Goal: Task Accomplishment & Management: Manage account settings

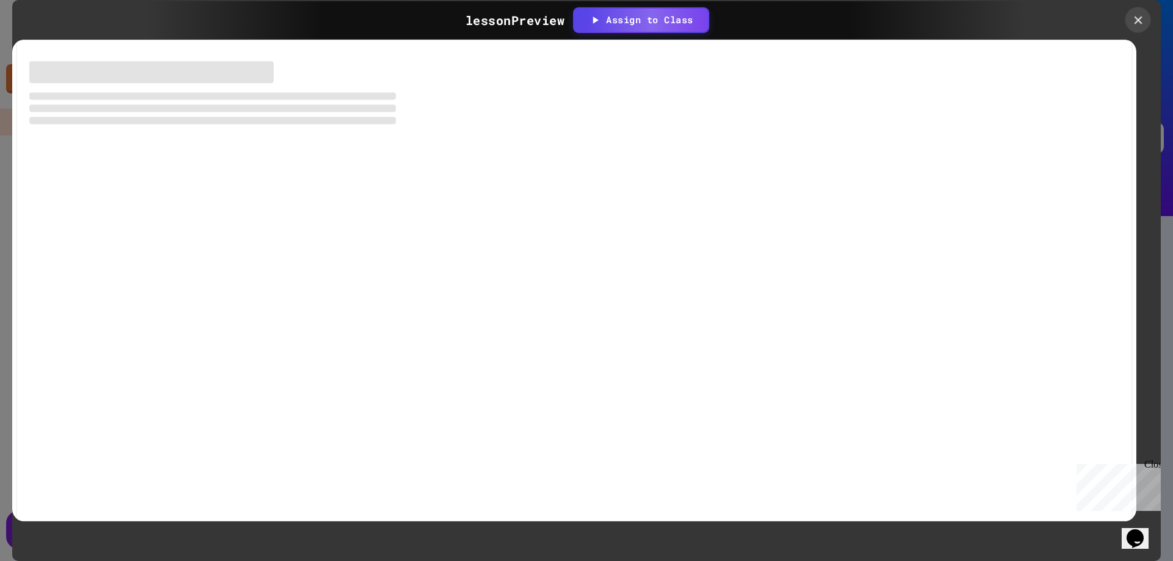
click at [1137, 20] on icon at bounding box center [1138, 20] width 8 height 8
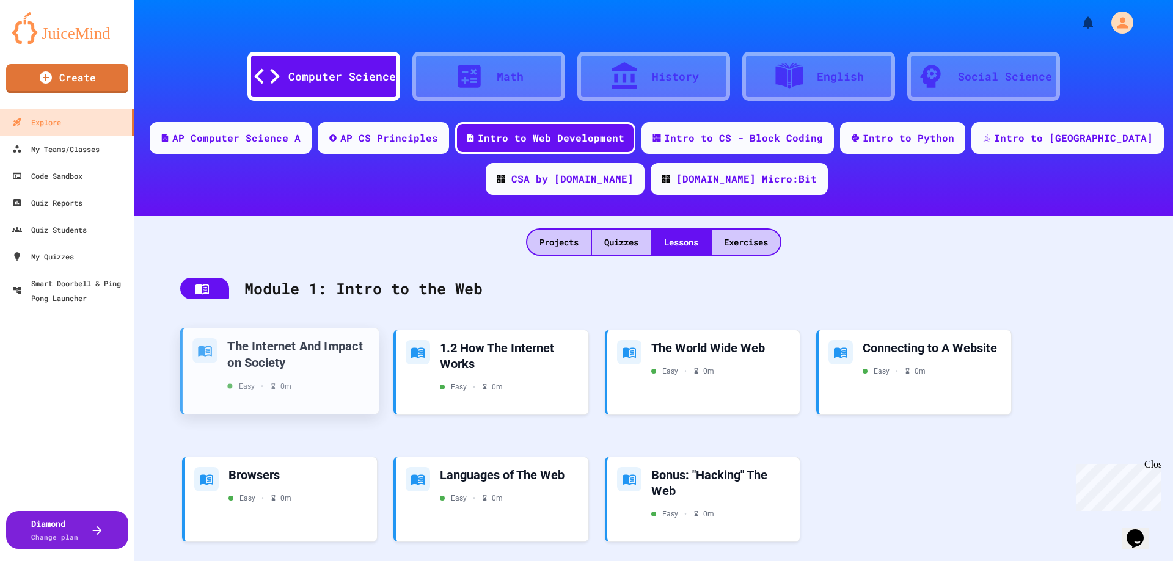
click at [290, 351] on div "The Internet And Impact on Society" at bounding box center [298, 354] width 142 height 32
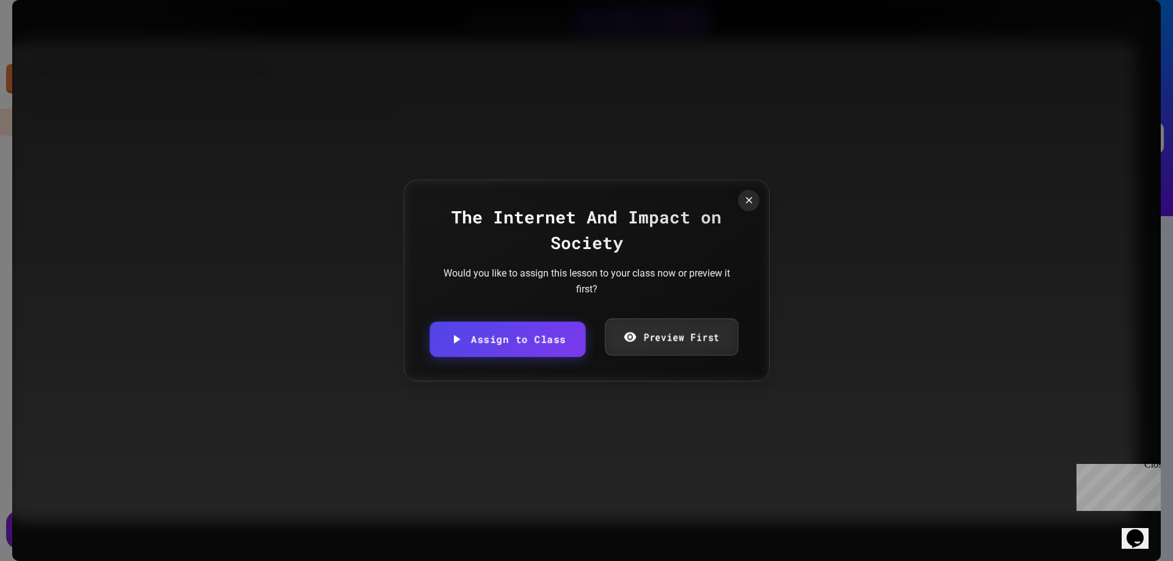
click at [643, 334] on link "Preview First" at bounding box center [671, 337] width 133 height 37
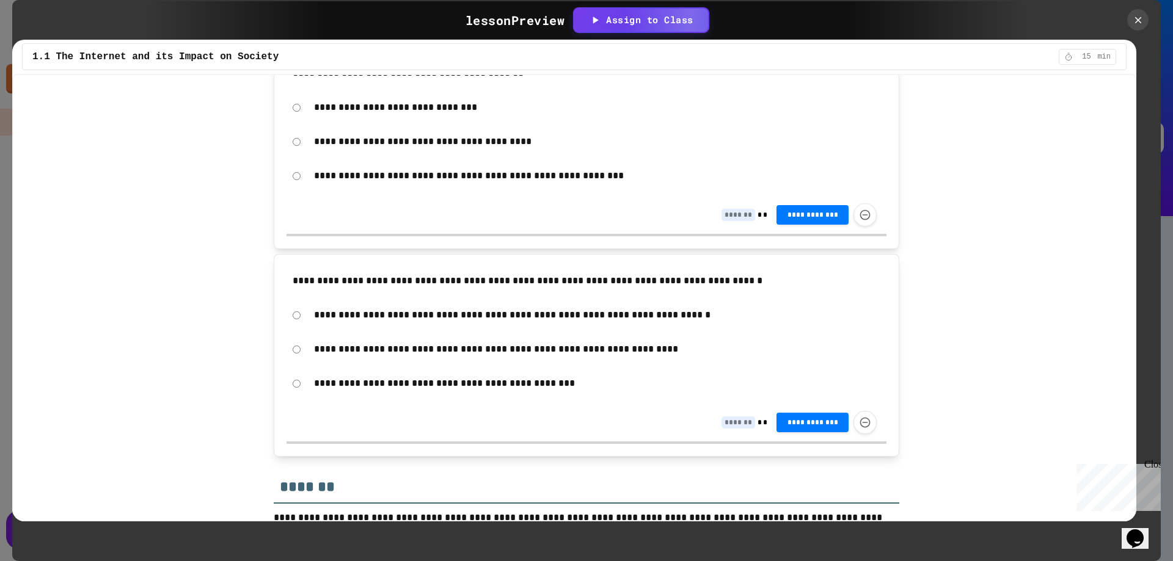
scroll to position [2277, 0]
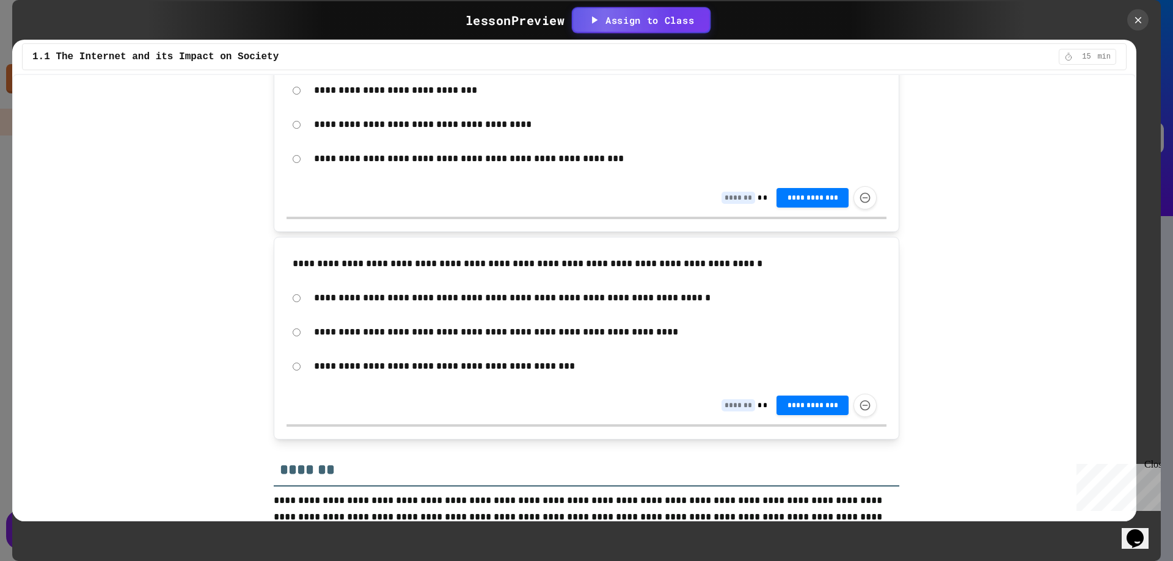
click at [670, 23] on div "Assign to Class" at bounding box center [641, 20] width 106 height 14
click at [1135, 20] on div at bounding box center [586, 280] width 1173 height 561
click at [1143, 21] on icon at bounding box center [1137, 19] width 13 height 13
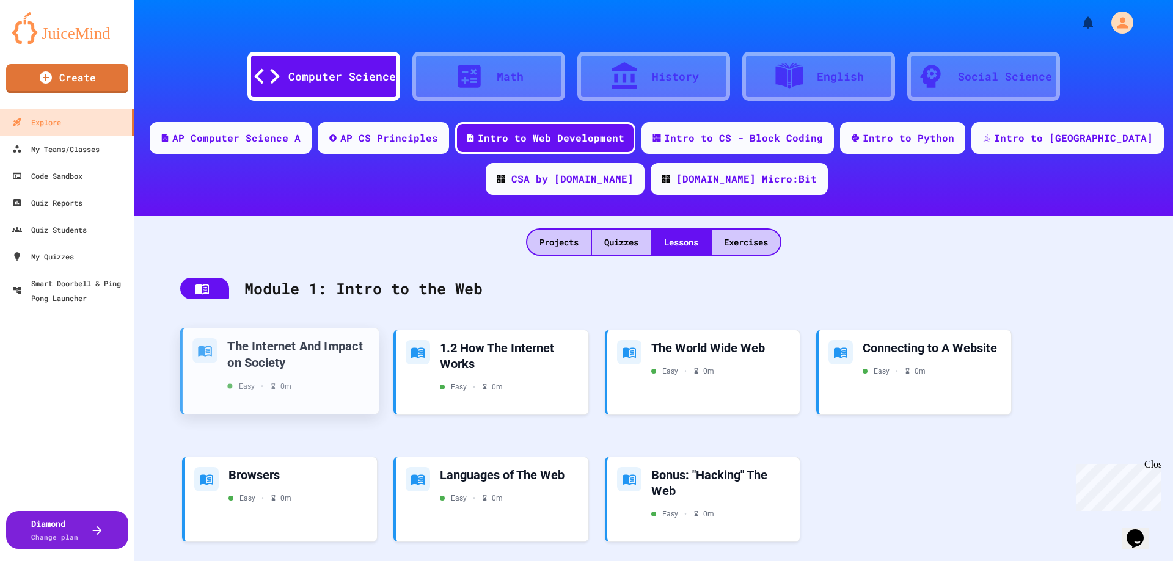
click at [319, 379] on div "The Internet And Impact on Society Easy • 0 m" at bounding box center [298, 365] width 142 height 54
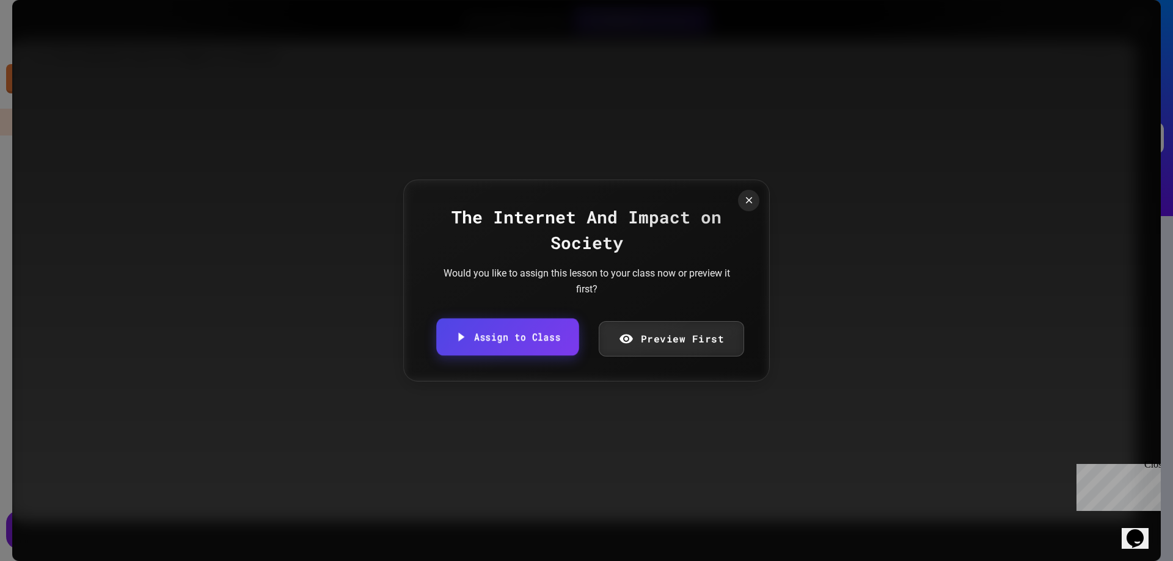
click at [548, 341] on link "Assign to Class" at bounding box center [507, 337] width 142 height 37
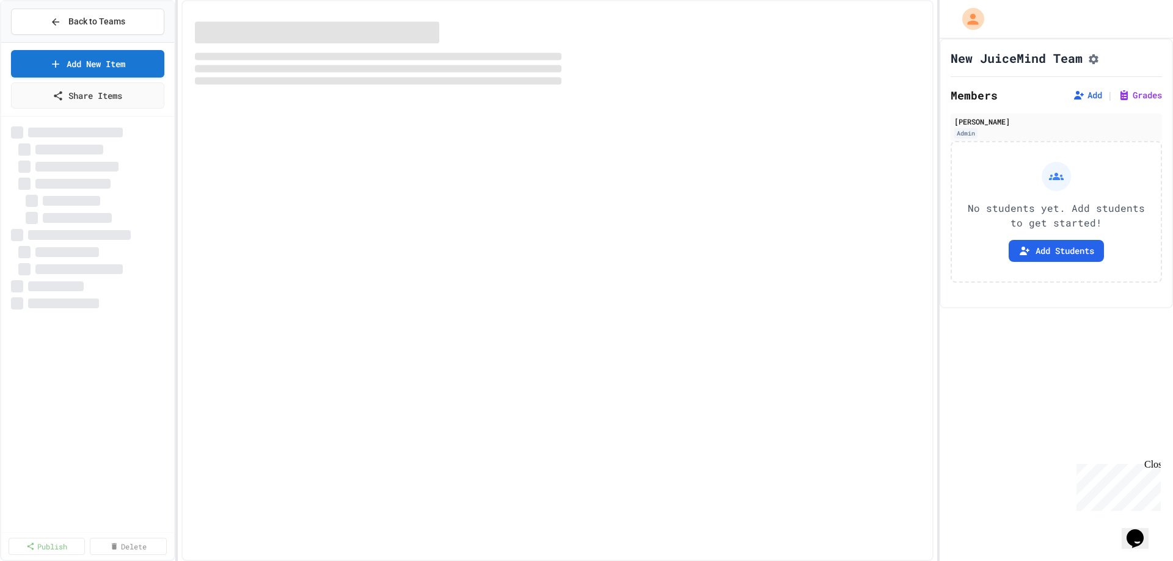
select select "***"
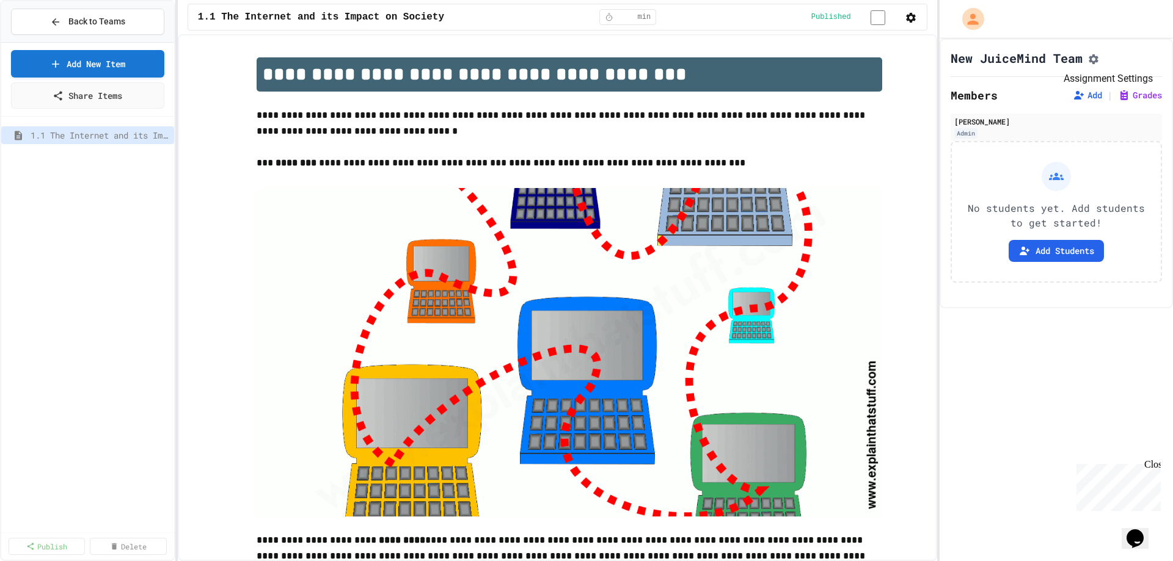
click at [1100, 59] on icon "Assignment Settings" at bounding box center [1093, 59] width 12 height 12
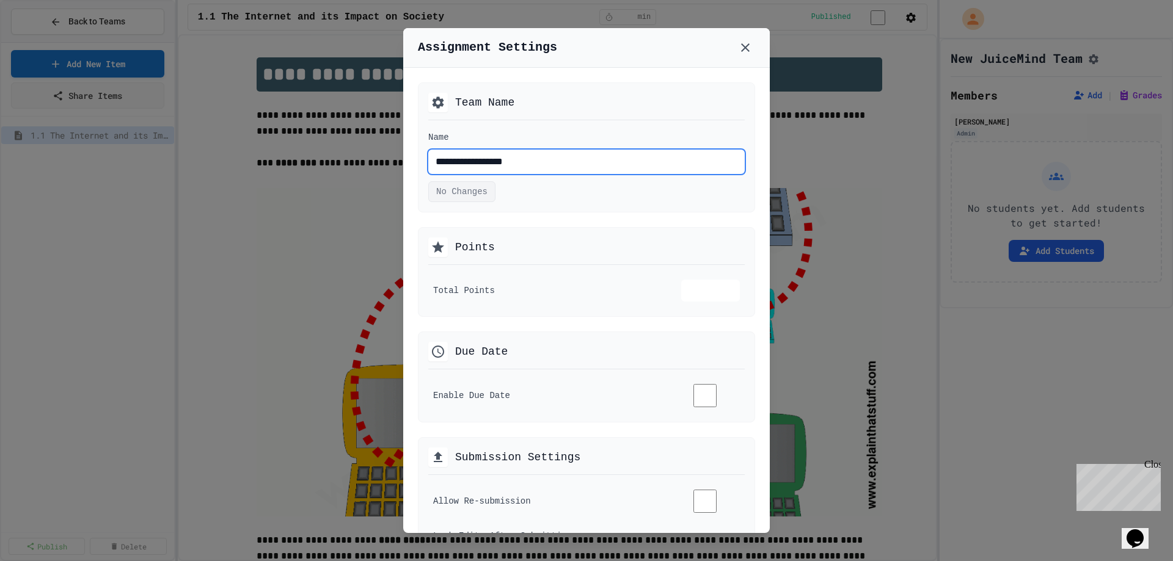
drag, startPoint x: 550, startPoint y: 161, endPoint x: 288, endPoint y: 133, distance: 263.0
click at [292, 133] on div "**********" at bounding box center [586, 280] width 1173 height 561
type input "**********"
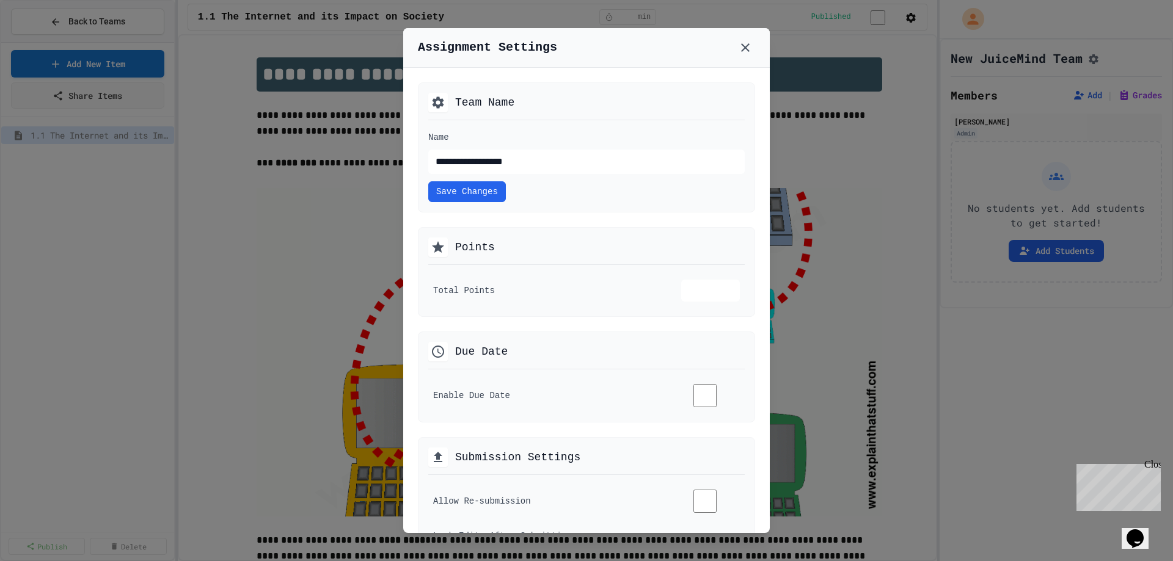
click at [709, 241] on div "Points" at bounding box center [586, 251] width 316 height 27
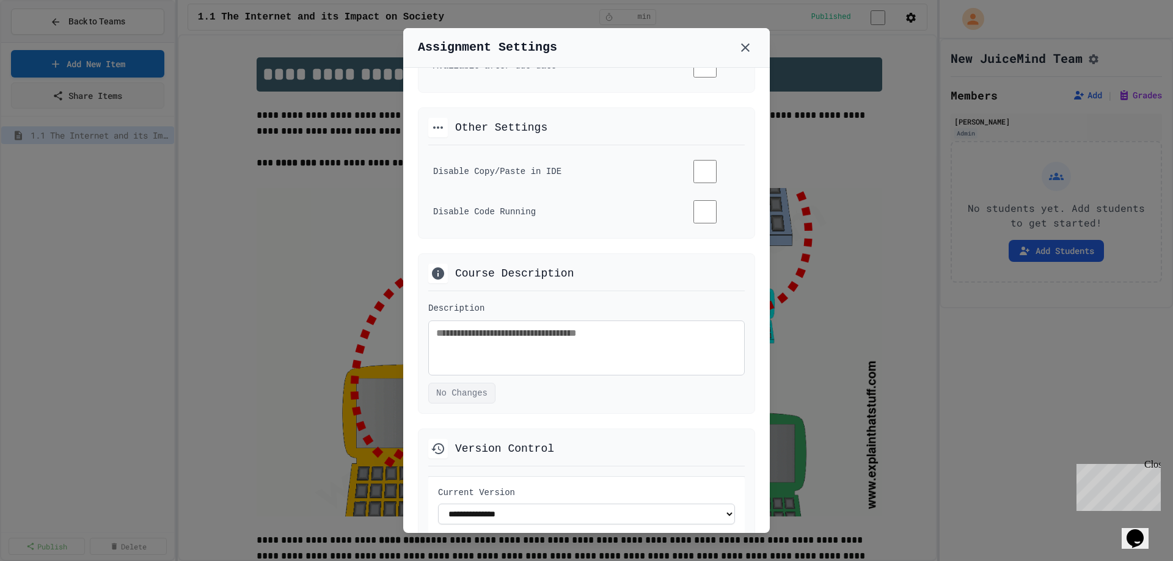
scroll to position [719, 0]
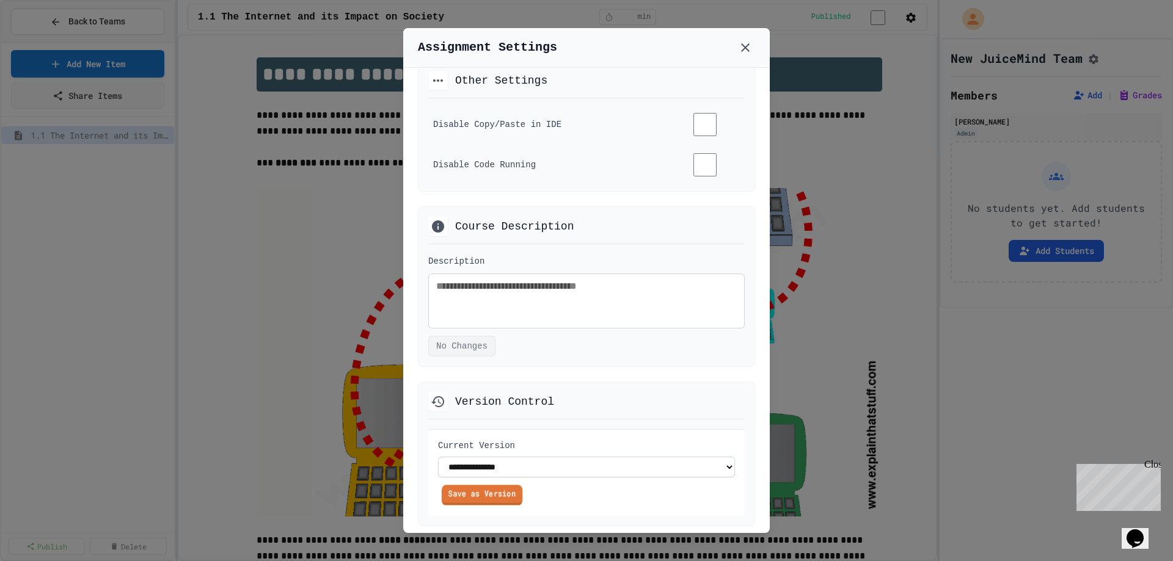
click at [486, 486] on link "Save as Version" at bounding box center [482, 495] width 81 height 20
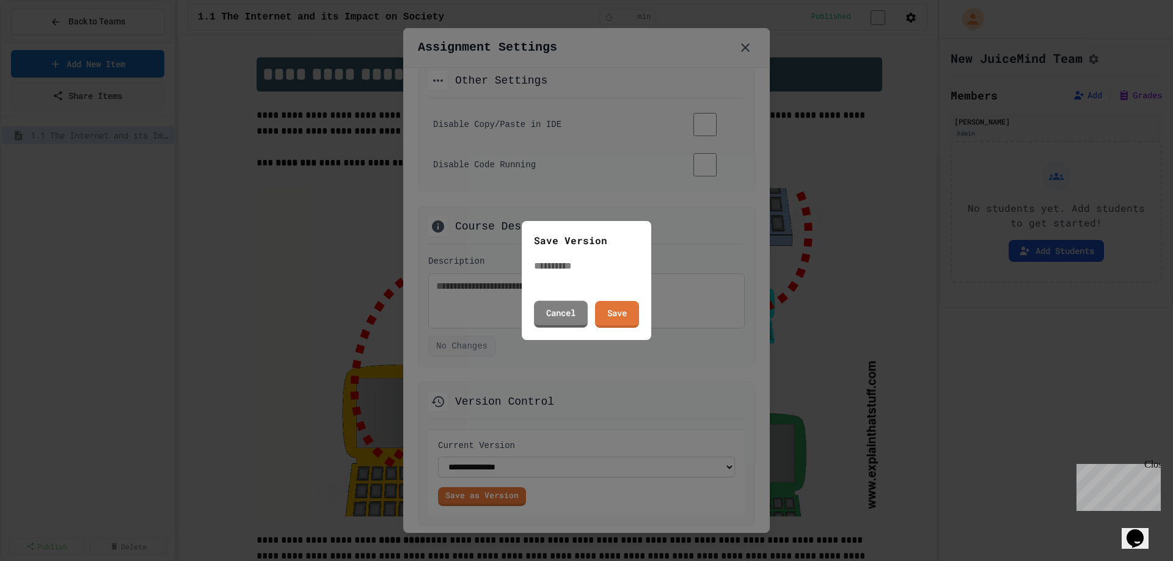
click at [585, 272] on input "text" at bounding box center [583, 266] width 98 height 15
type input "***"
click at [629, 307] on link "Save" at bounding box center [617, 314] width 45 height 28
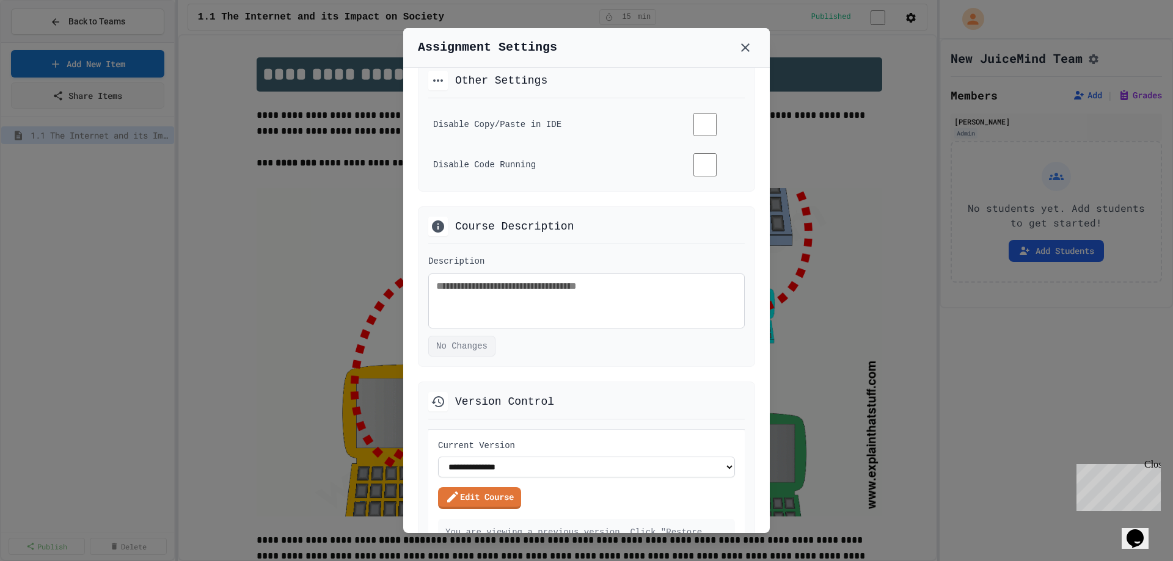
click at [745, 49] on icon at bounding box center [745, 47] width 9 height 9
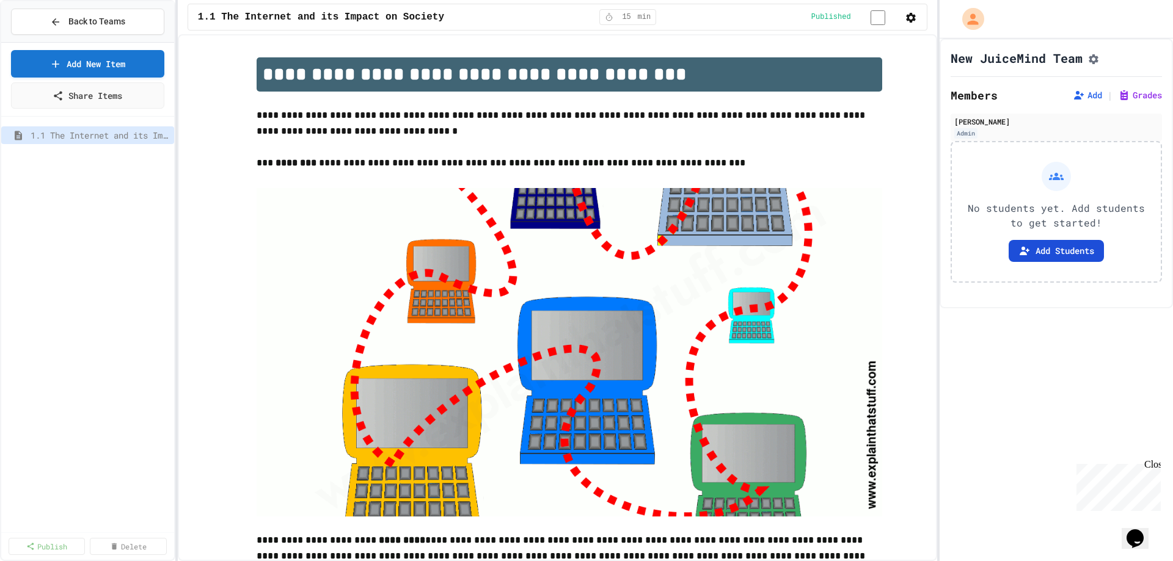
click at [1042, 261] on button "Add Students" at bounding box center [1056, 251] width 95 height 22
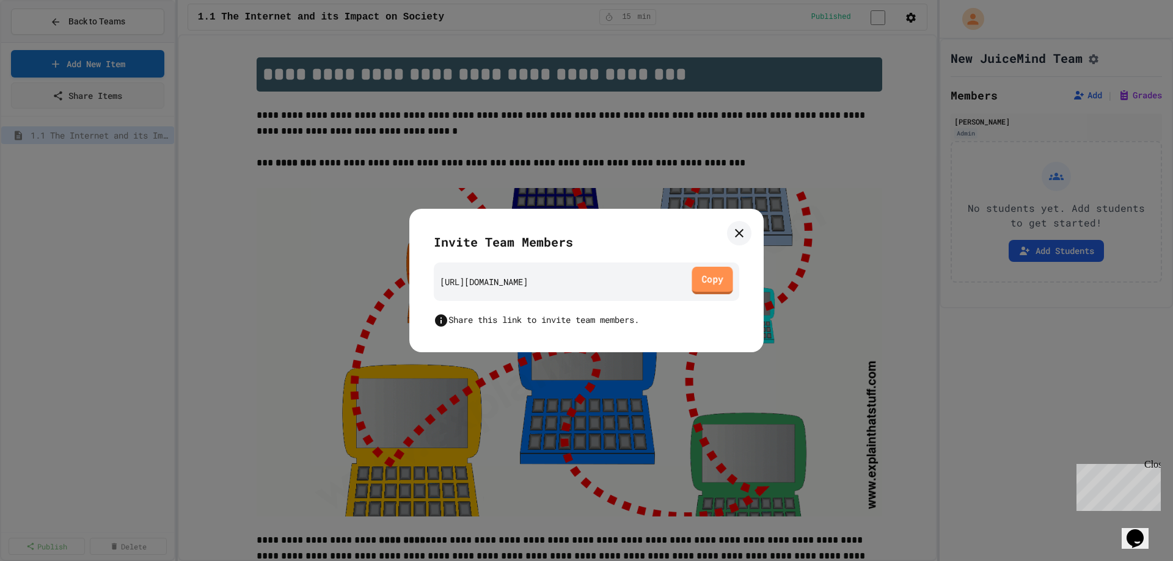
click at [716, 277] on link "Copy" at bounding box center [711, 280] width 41 height 27
click at [742, 231] on icon at bounding box center [739, 233] width 9 height 9
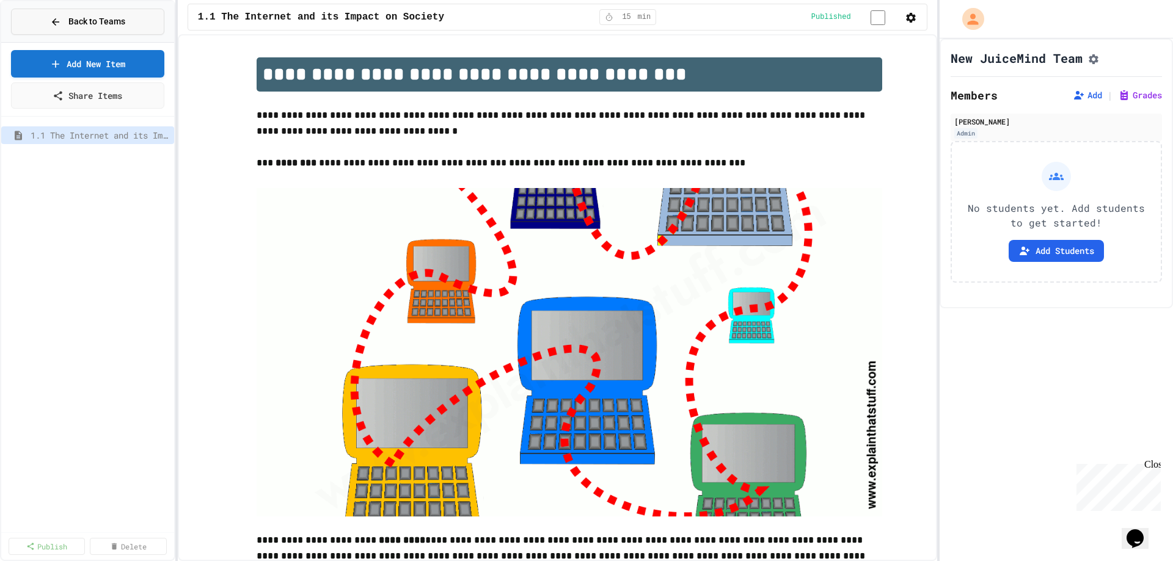
click at [86, 24] on span "Back to Teams" at bounding box center [96, 21] width 57 height 13
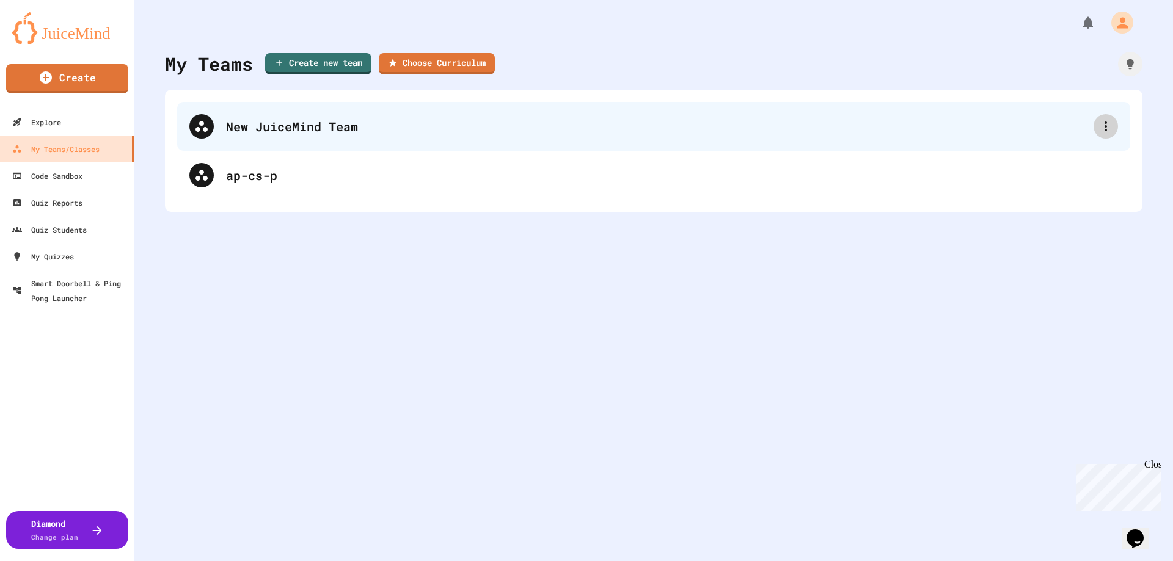
click at [1106, 130] on div at bounding box center [1105, 126] width 24 height 24
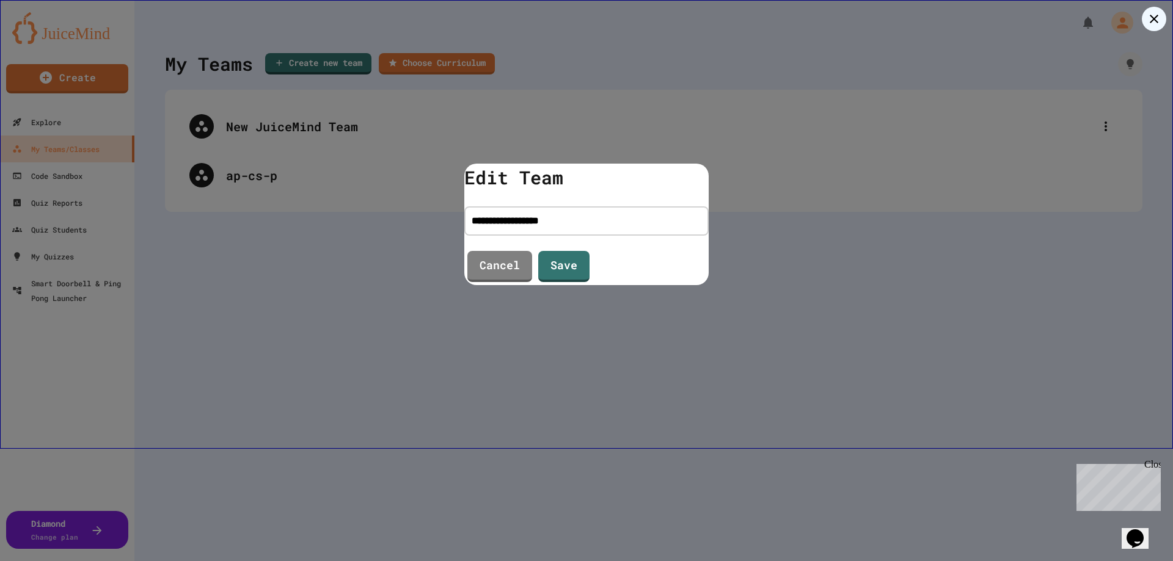
drag, startPoint x: 609, startPoint y: 219, endPoint x: 300, endPoint y: 199, distance: 309.7
click at [301, 200] on div "**********" at bounding box center [586, 224] width 1173 height 449
type input "**********"
click at [554, 268] on link "Save" at bounding box center [564, 265] width 46 height 33
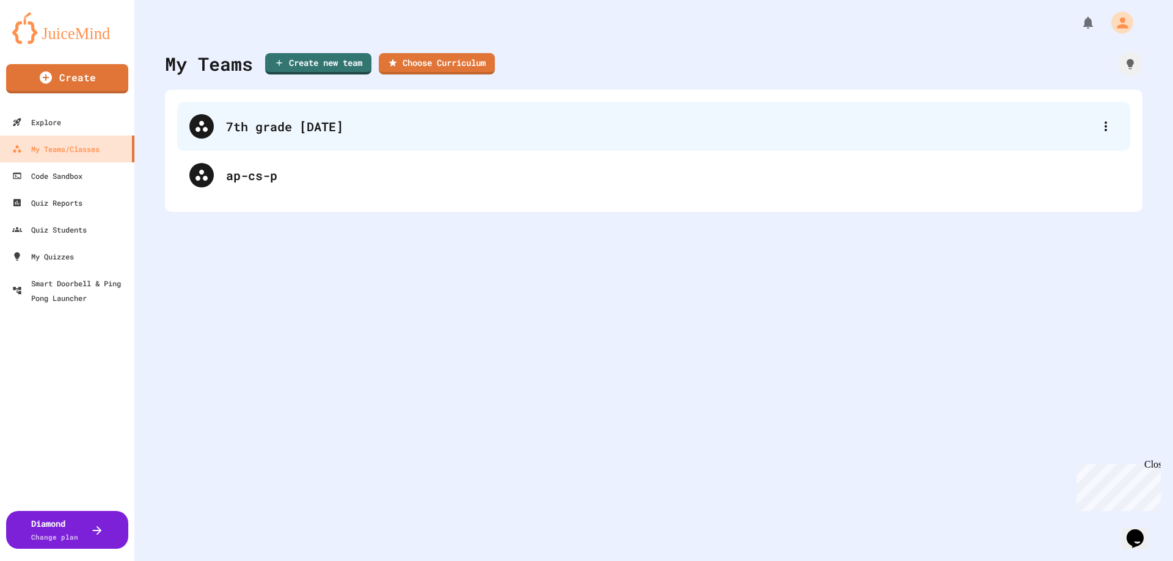
click at [305, 120] on div "7th grade [DATE]" at bounding box center [659, 126] width 867 height 18
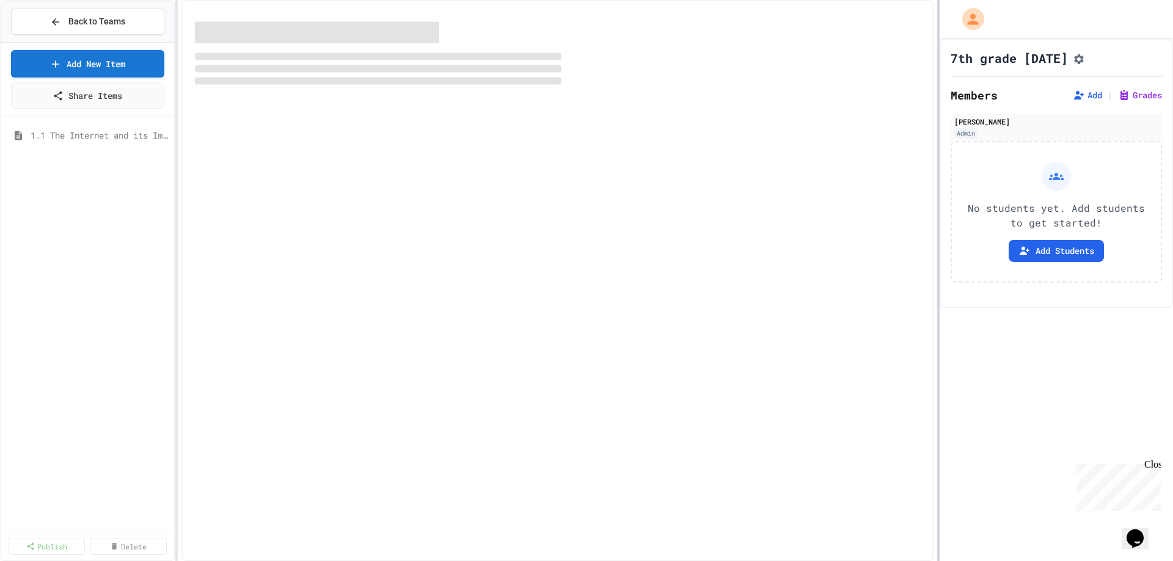
select select "***"
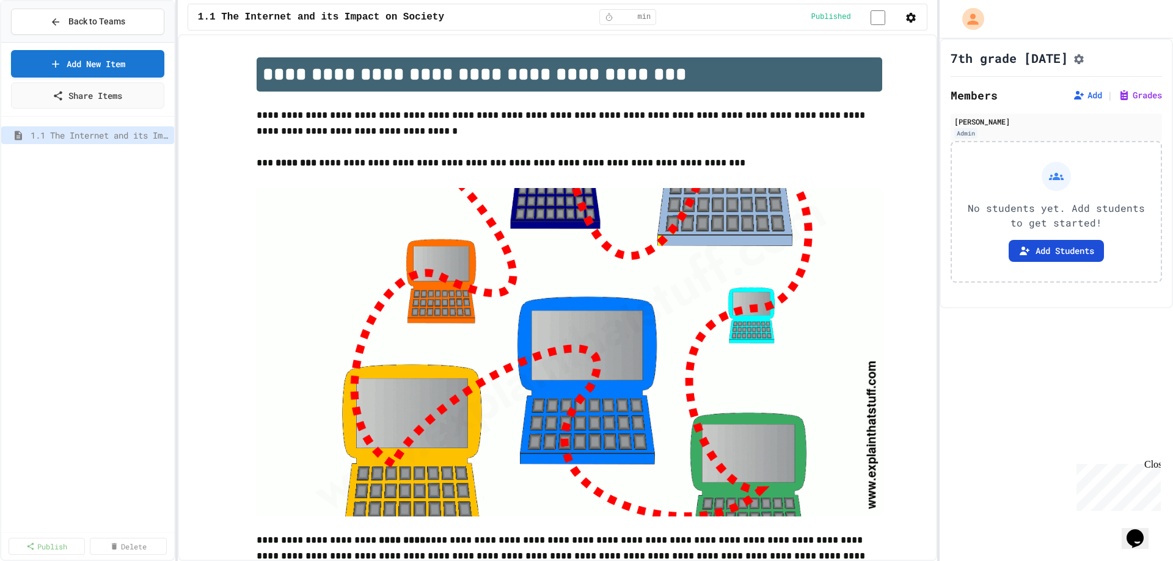
click at [1036, 254] on button "Add Students" at bounding box center [1056, 251] width 95 height 22
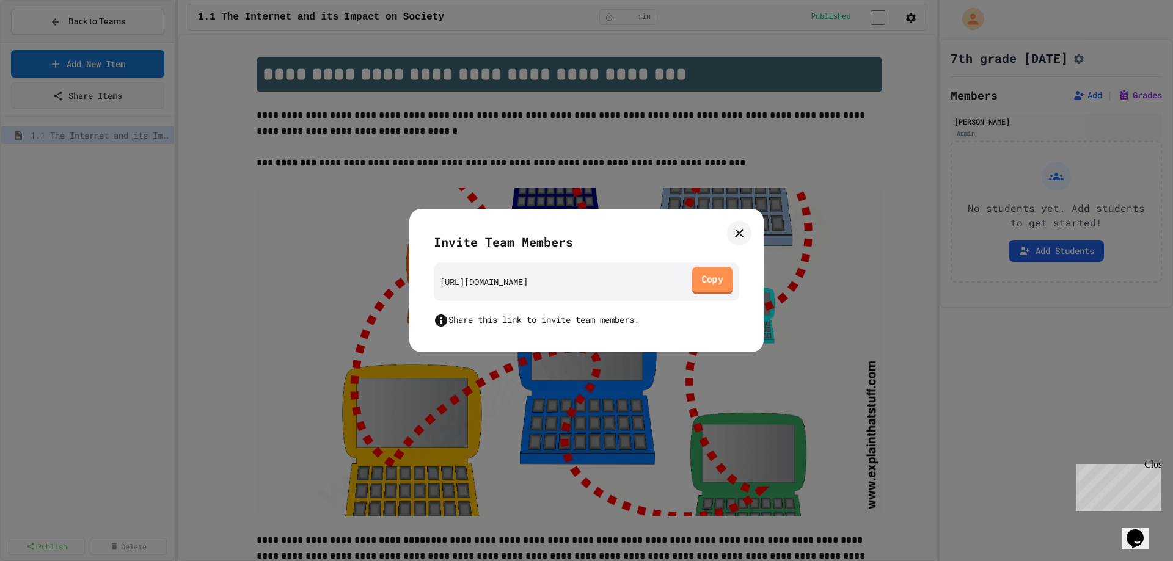
click at [717, 282] on link "Copy" at bounding box center [712, 280] width 41 height 27
click at [715, 282] on link "Copy" at bounding box center [712, 280] width 41 height 27
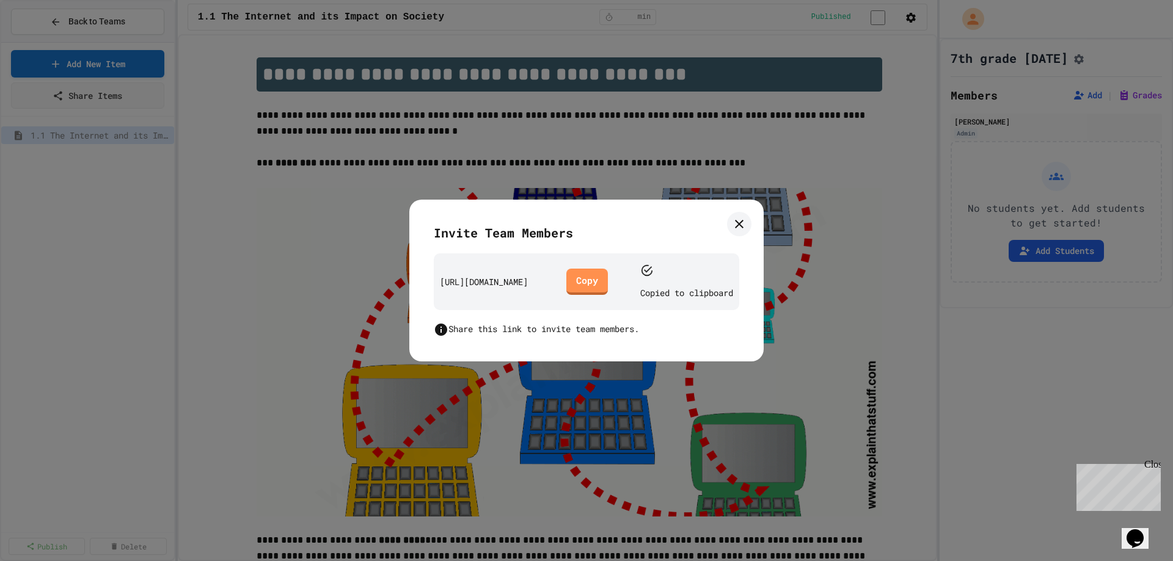
click at [741, 228] on icon at bounding box center [739, 224] width 15 height 15
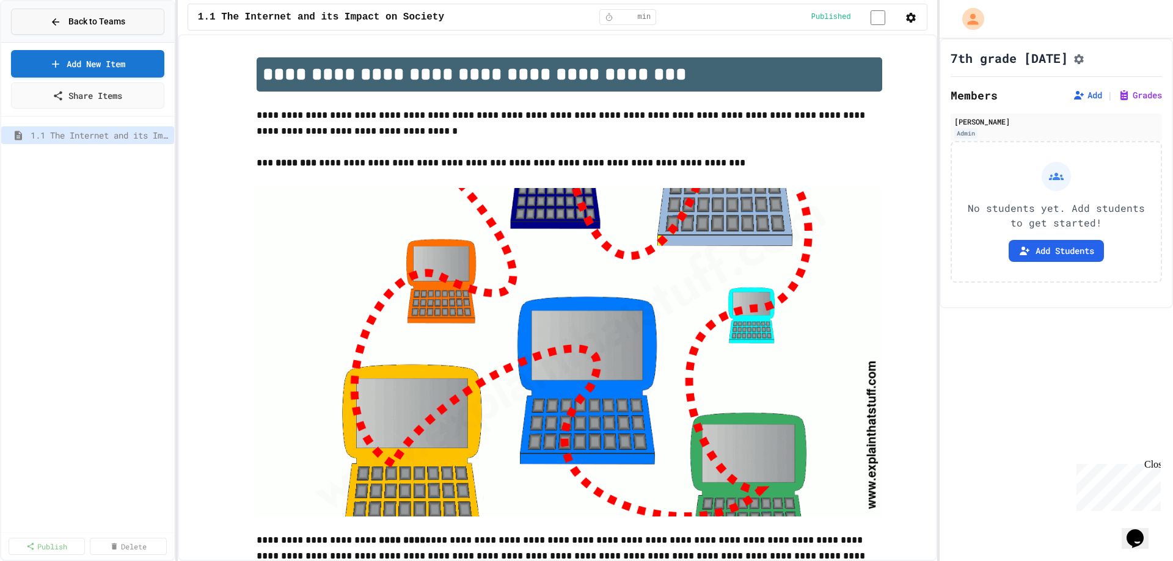
click at [51, 21] on icon at bounding box center [55, 21] width 11 height 11
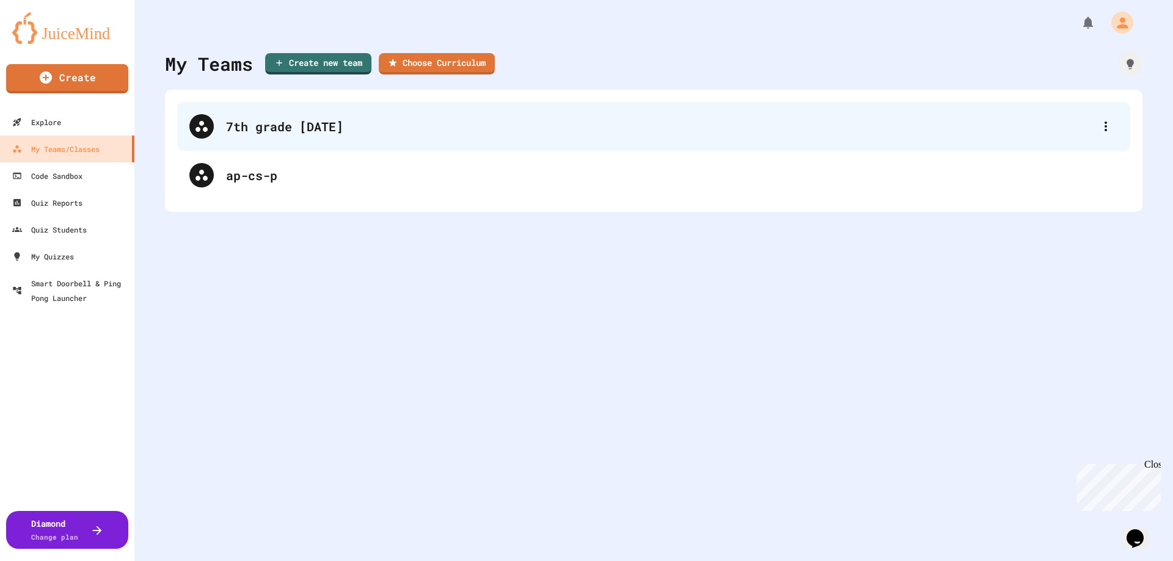
click at [296, 134] on div "7th grade [DATE]" at bounding box center [659, 126] width 867 height 18
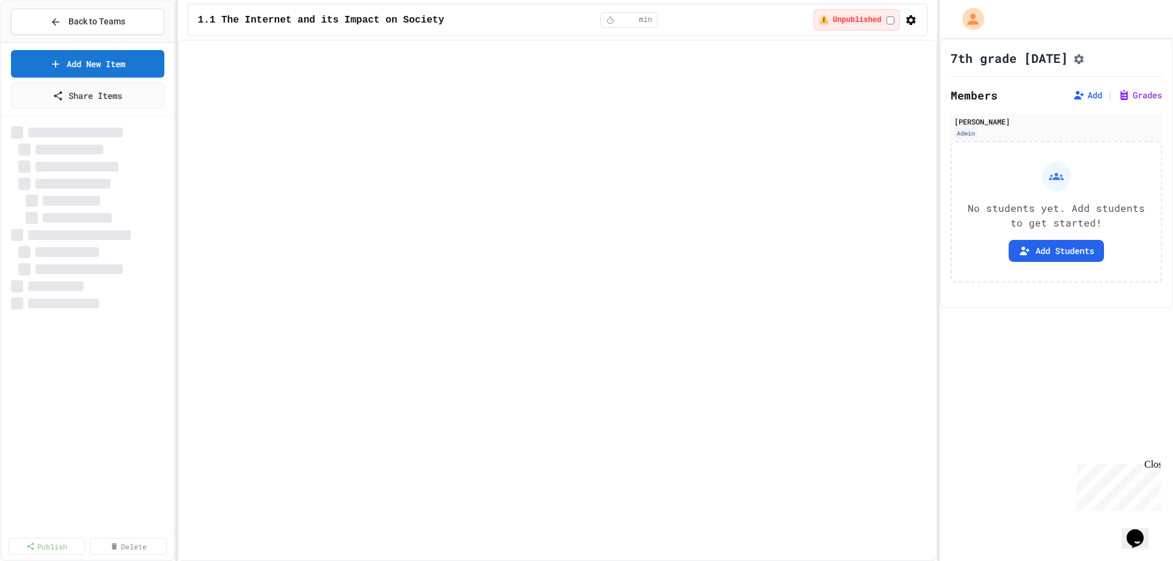
select select "***"
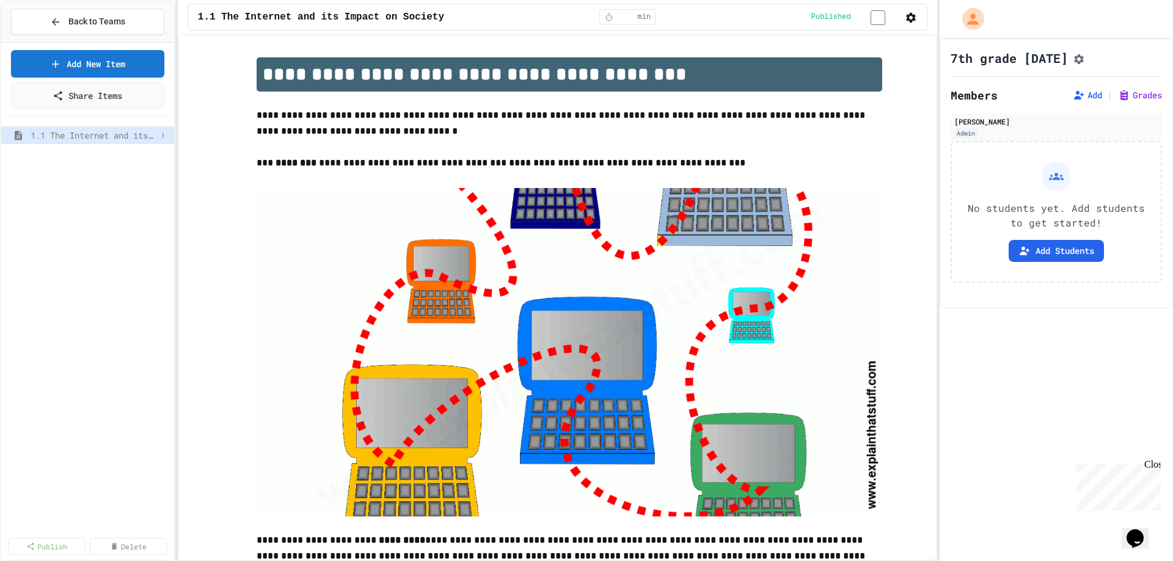
click at [85, 133] on span "1.1 The Internet and its Impact on Society" at bounding box center [94, 135] width 126 height 13
click at [93, 23] on span "Back to Teams" at bounding box center [96, 21] width 57 height 13
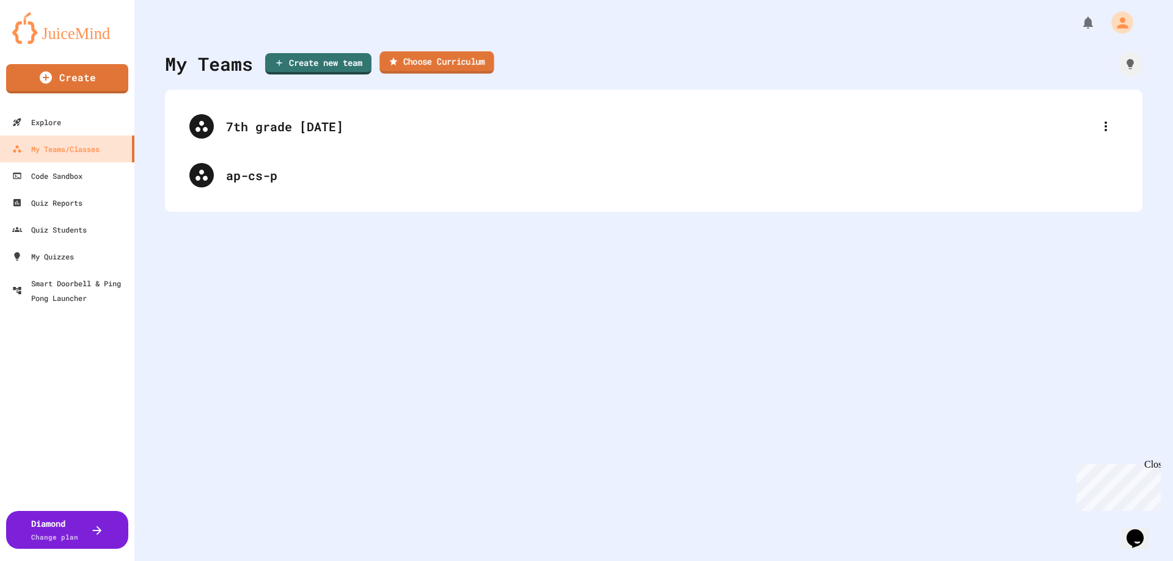
click at [477, 64] on link "Choose Curriculum" at bounding box center [436, 62] width 114 height 23
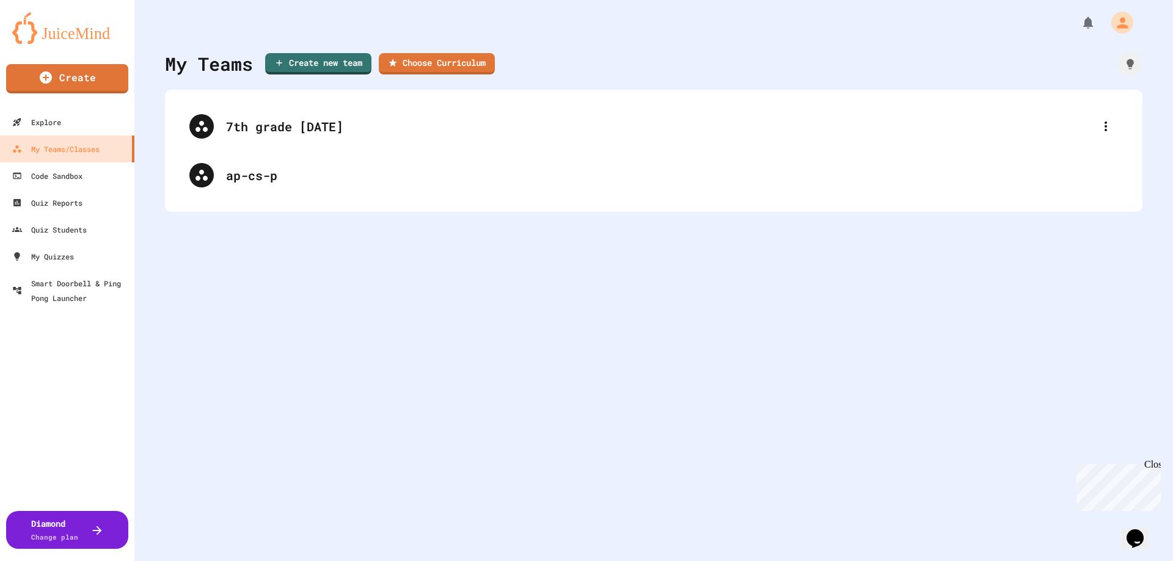
type input "***"
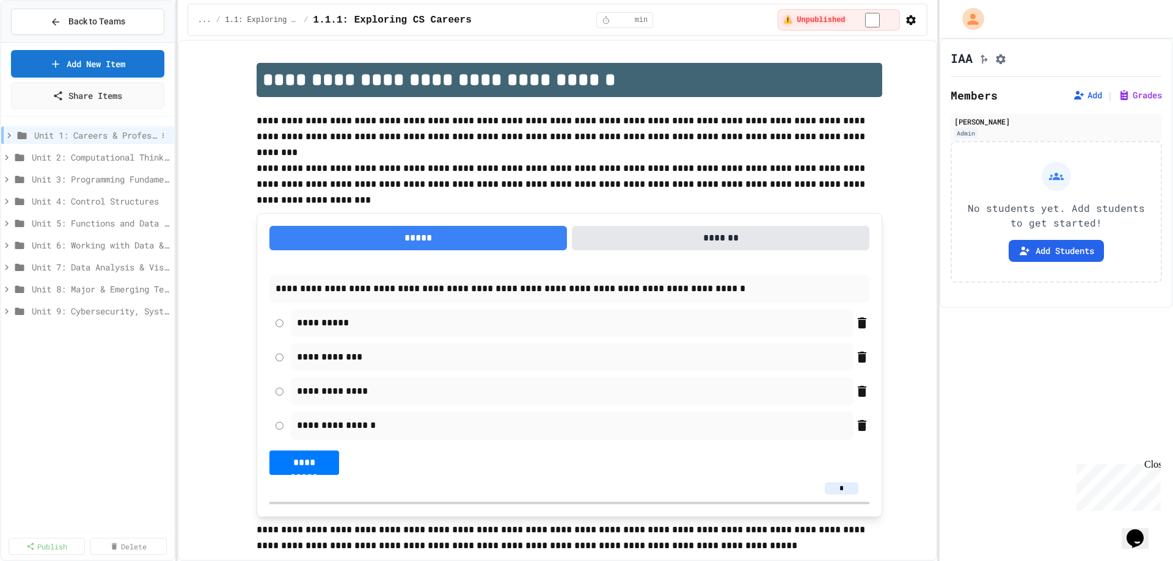
click at [12, 133] on icon at bounding box center [9, 135] width 11 height 11
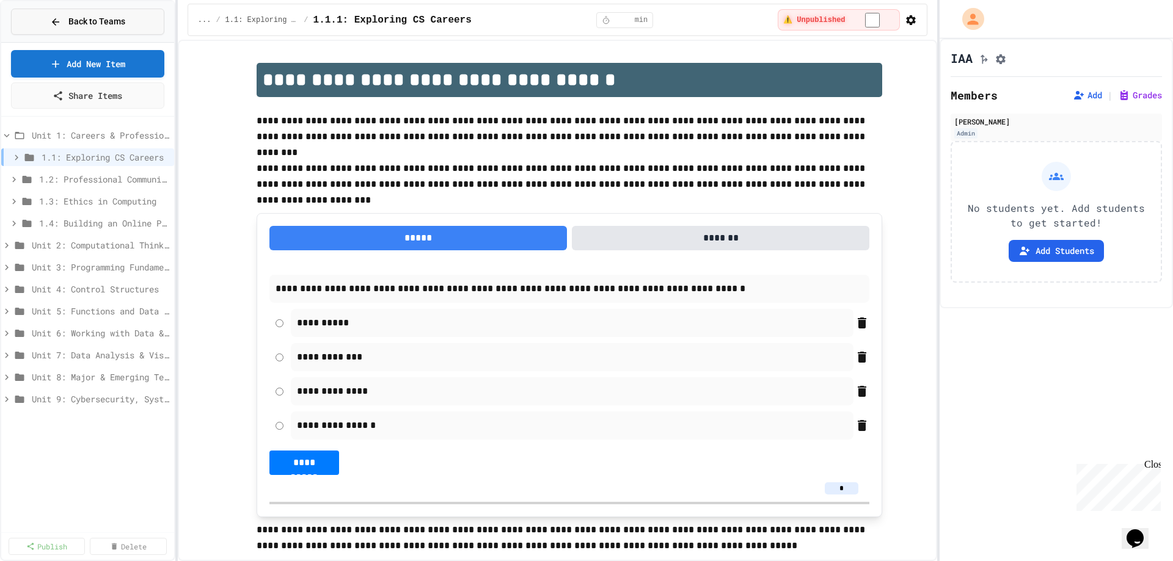
click at [70, 23] on span "Back to Teams" at bounding box center [96, 21] width 57 height 13
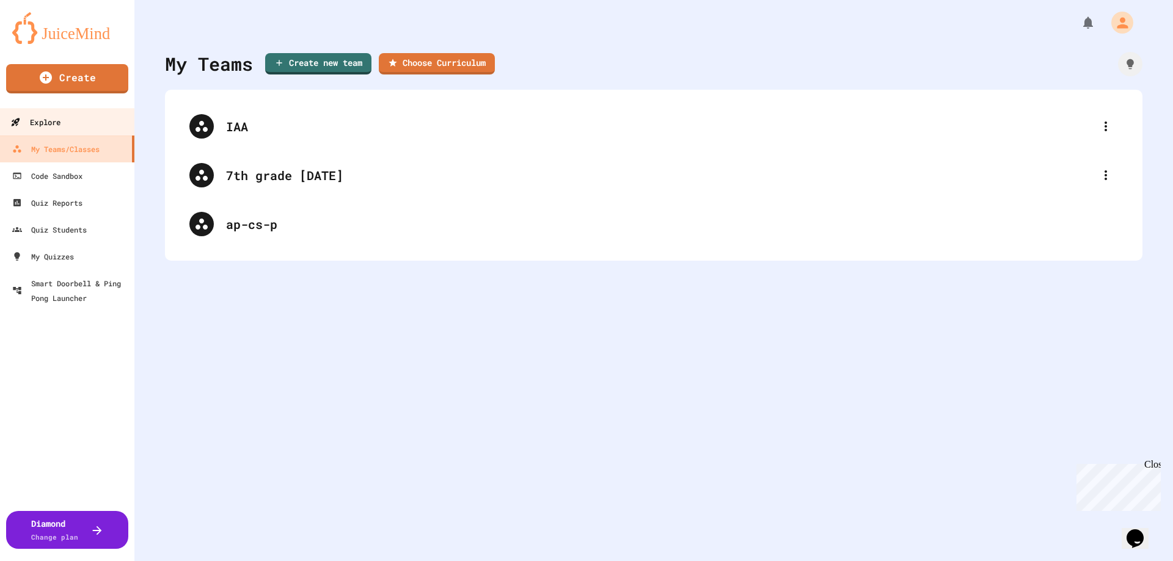
click at [48, 111] on link "Explore" at bounding box center [67, 121] width 139 height 27
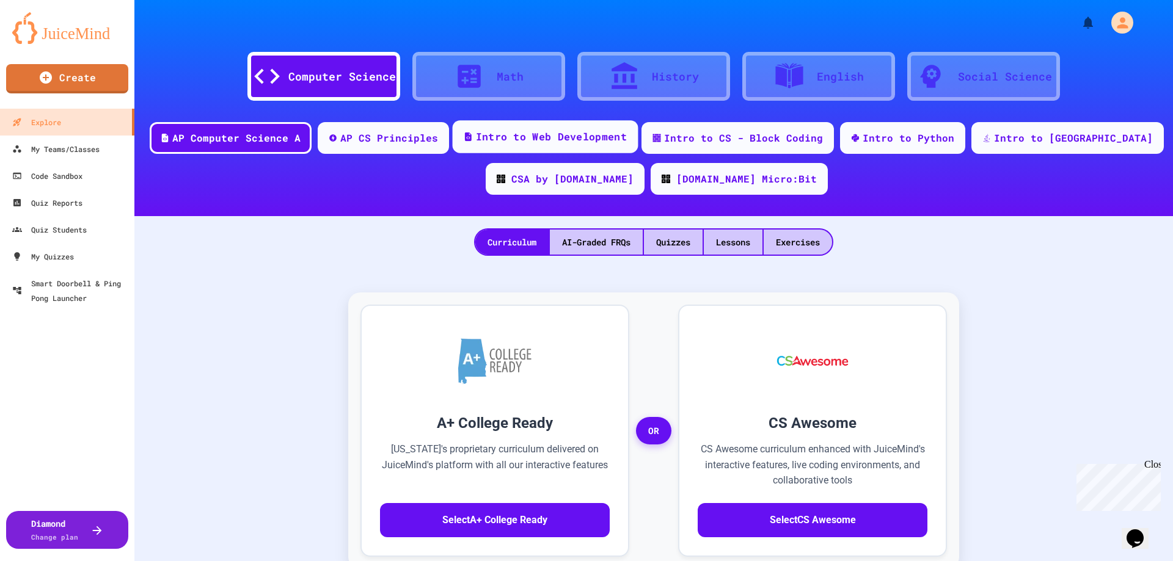
click at [558, 131] on div "Intro to Web Development" at bounding box center [551, 137] width 151 height 15
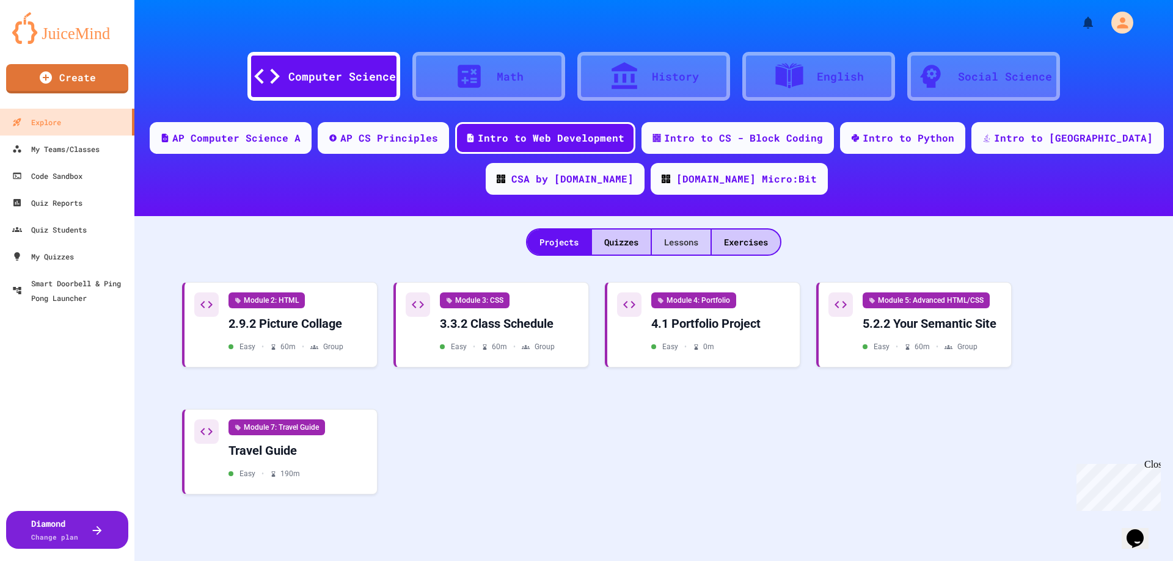
click at [679, 239] on div "Lessons" at bounding box center [681, 242] width 59 height 25
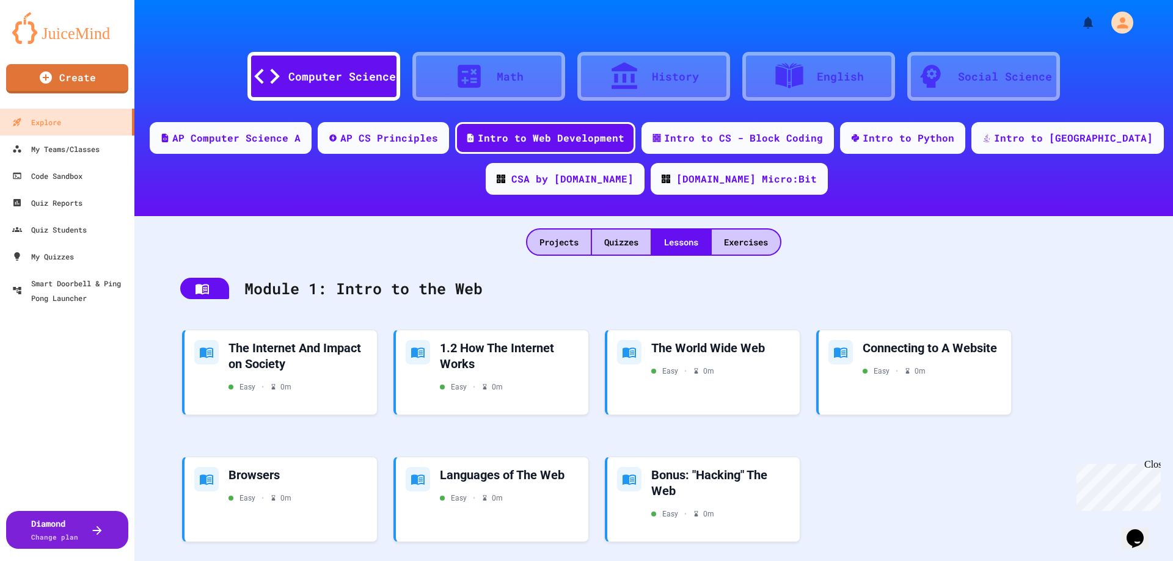
click at [237, 286] on div "Module 1: Intro to the Web" at bounding box center [653, 289] width 971 height 48
click at [462, 357] on div "1.2 How The Internet Works" at bounding box center [510, 354] width 142 height 32
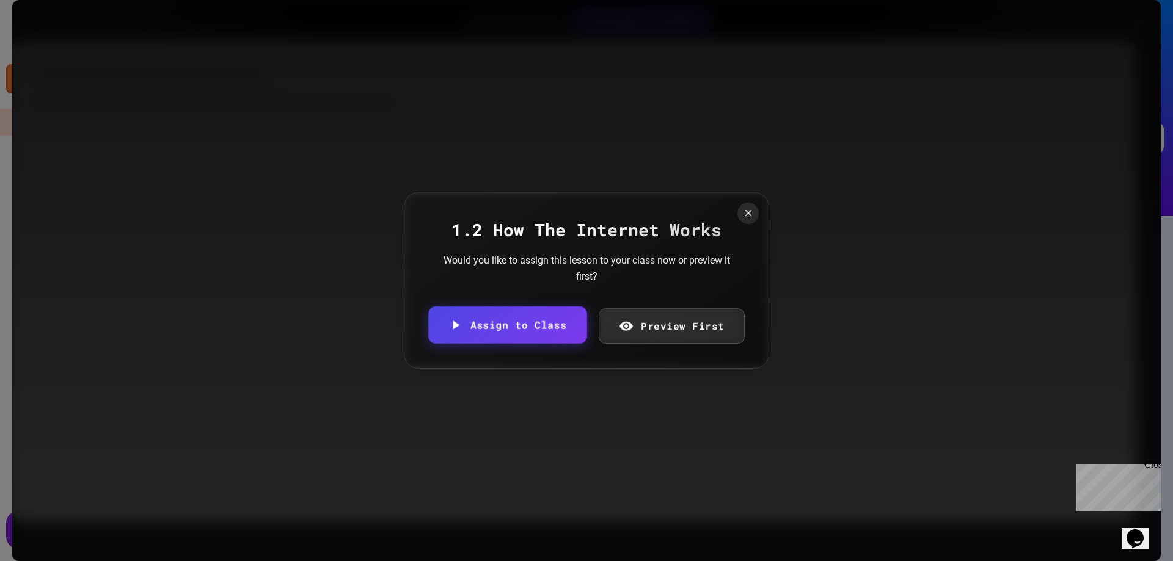
click at [484, 324] on link "Assign to Class" at bounding box center [507, 325] width 158 height 37
click at [542, 308] on body "We are updating our servers at 7PM EST [DATE]. [PERSON_NAME] should continue to…" at bounding box center [586, 280] width 1173 height 561
type input "**********"
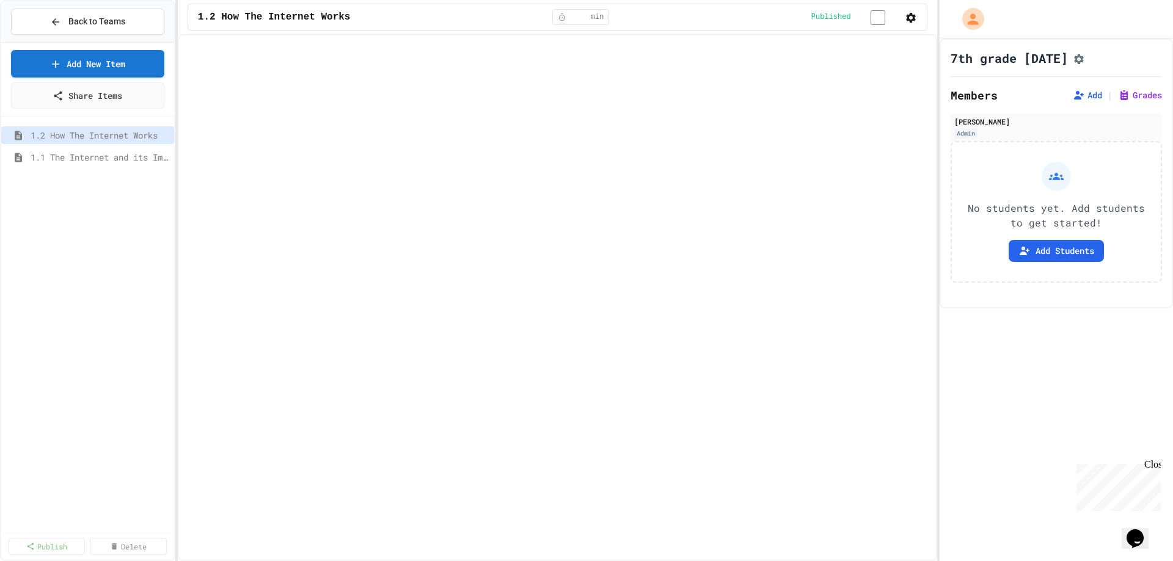
select select "***"
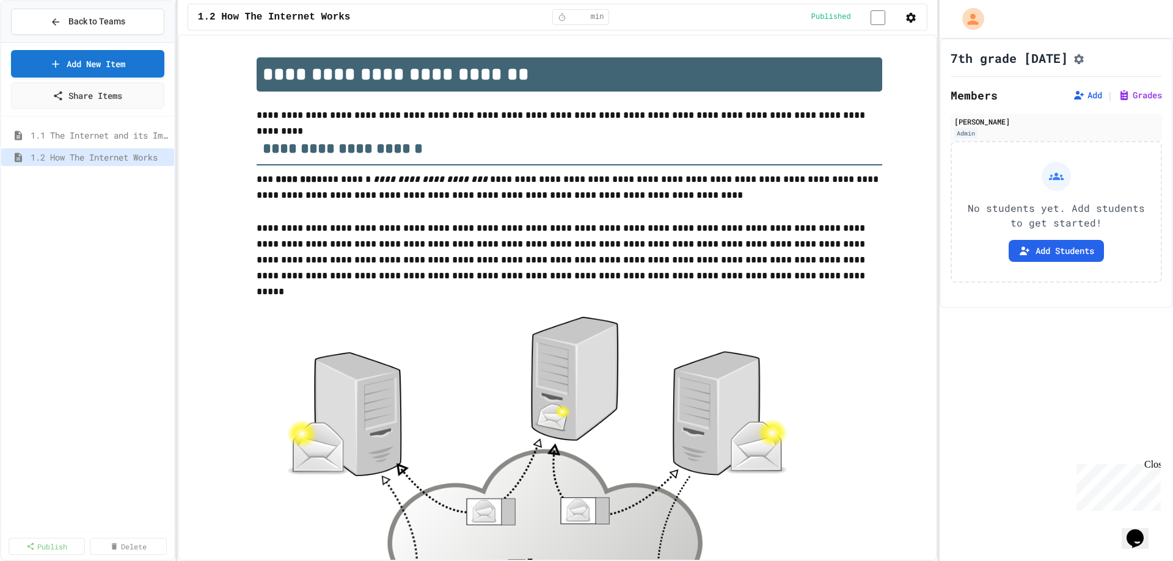
click at [109, 197] on div "1.1 The Internet and its Impact on Society 1.2 How The Internet Works" at bounding box center [87, 325] width 173 height 406
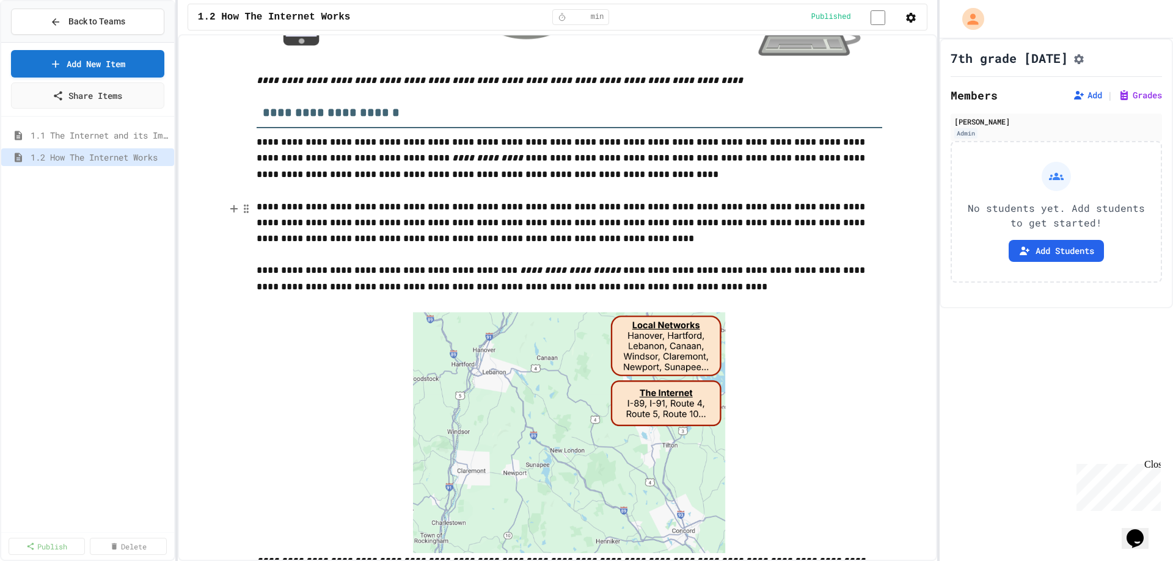
scroll to position [733, 0]
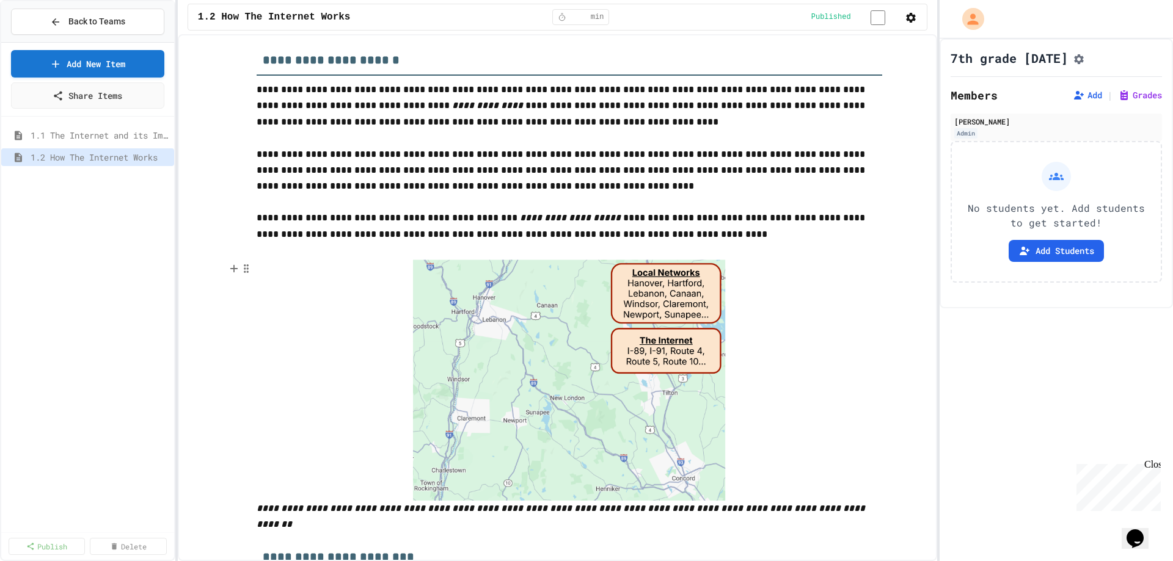
click at [469, 387] on img at bounding box center [569, 380] width 313 height 242
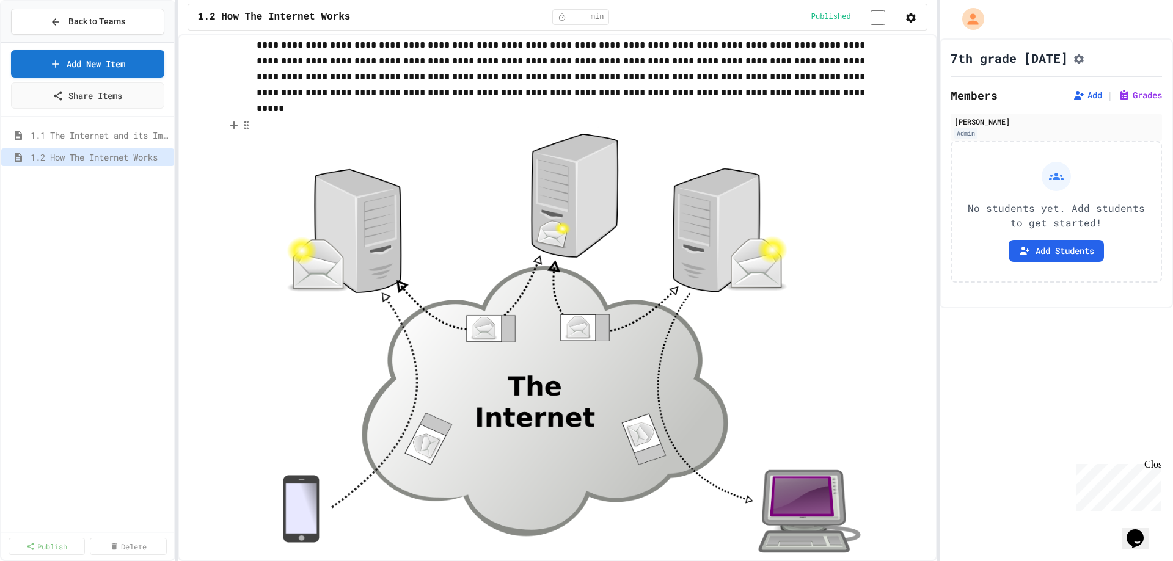
scroll to position [0, 0]
